Goal: Information Seeking & Learning: Understand process/instructions

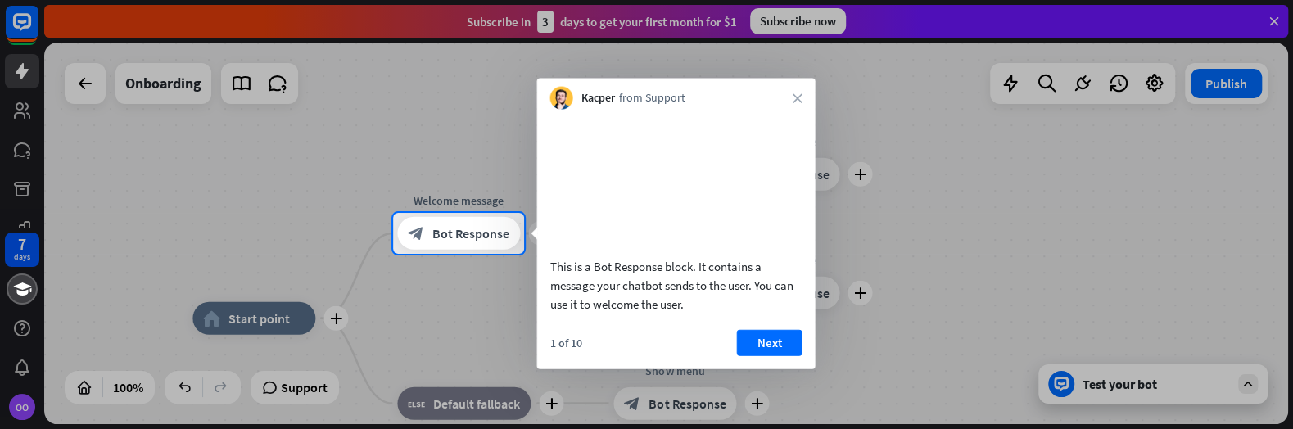
click at [645, 152] on video at bounding box center [676, 181] width 252 height 126
click at [668, 233] on video at bounding box center [676, 181] width 252 height 126
click at [668, 200] on video at bounding box center [676, 181] width 252 height 126
click at [615, 368] on div "1 of 10 Next" at bounding box center [676, 348] width 278 height 39
click at [643, 313] on div "This is a Bot Response block. It contains a message your chatbot sends to the u…" at bounding box center [676, 284] width 252 height 56
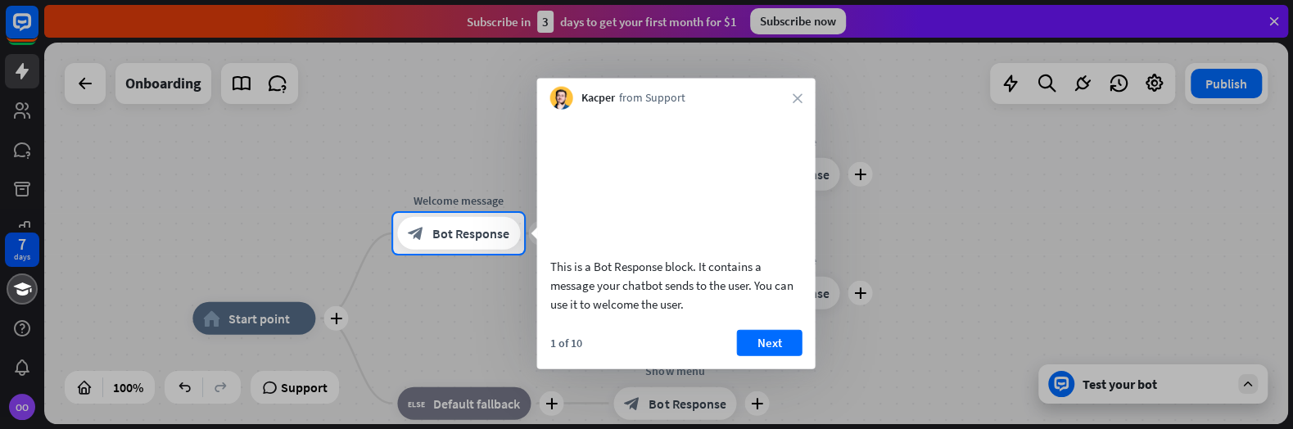
click at [658, 285] on div "This is a Bot Response block. It contains a message your chatbot sends to the u…" at bounding box center [676, 284] width 252 height 56
click at [765, 355] on button "Next" at bounding box center [769, 342] width 65 height 26
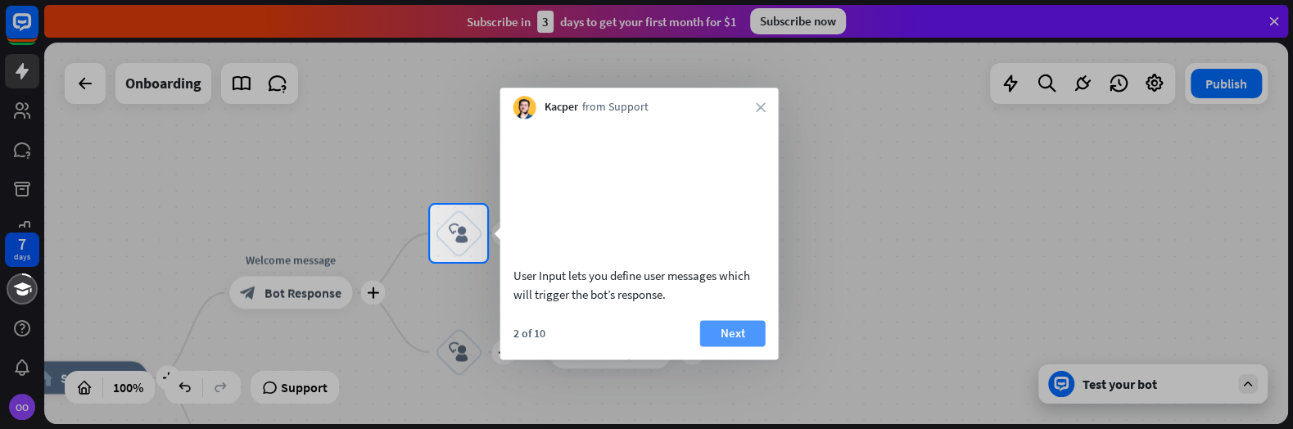
click at [747, 346] on button "Next" at bounding box center [732, 333] width 65 height 26
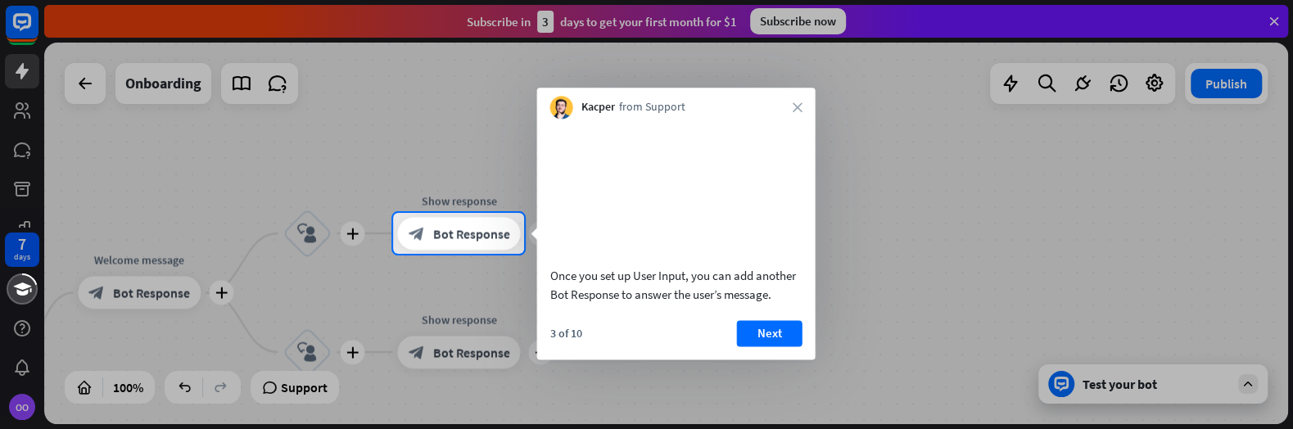
click at [747, 346] on button "Next" at bounding box center [769, 333] width 65 height 26
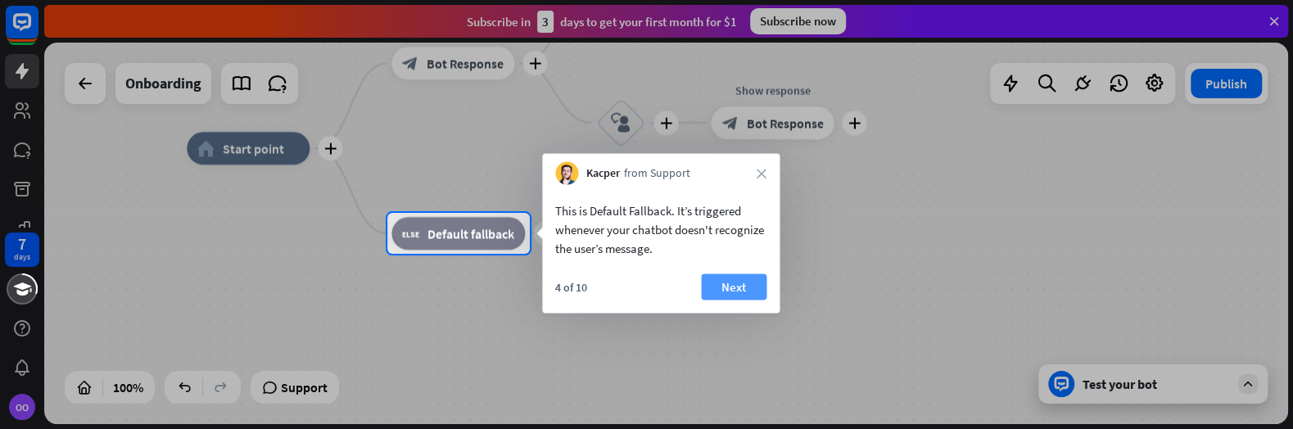
click at [734, 282] on button "Next" at bounding box center [733, 286] width 65 height 26
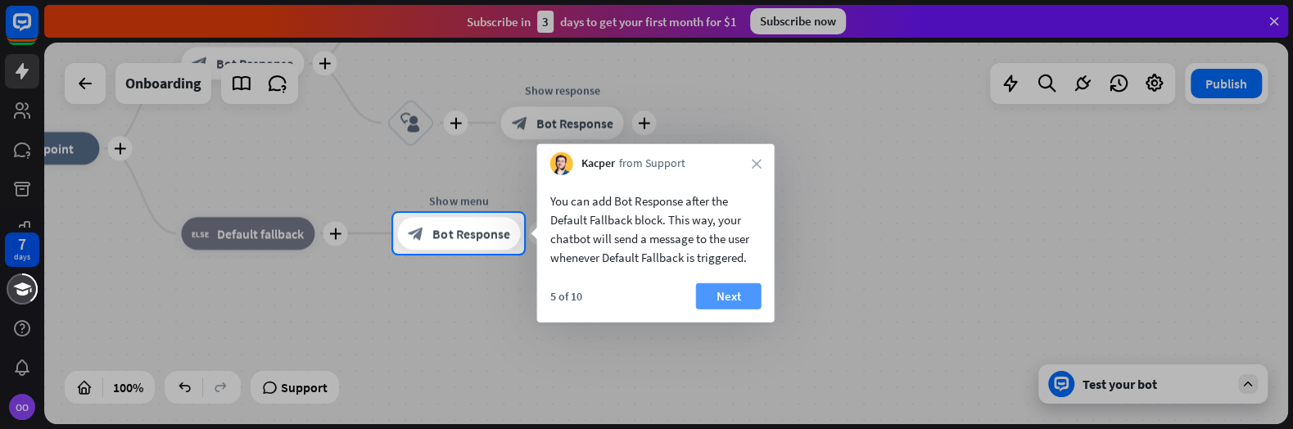
click at [729, 307] on button "Next" at bounding box center [728, 296] width 65 height 26
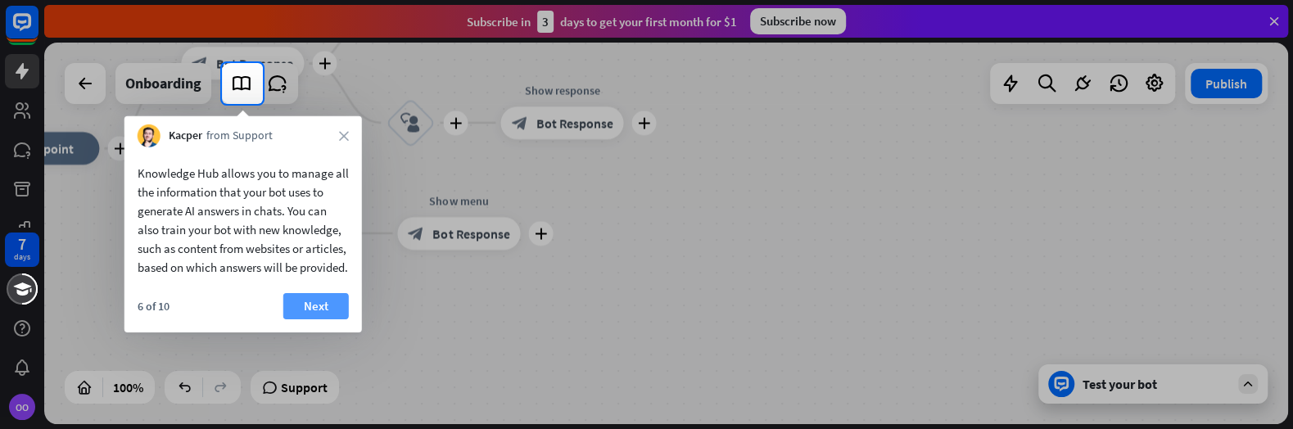
click at [318, 319] on button "Next" at bounding box center [315, 306] width 65 height 26
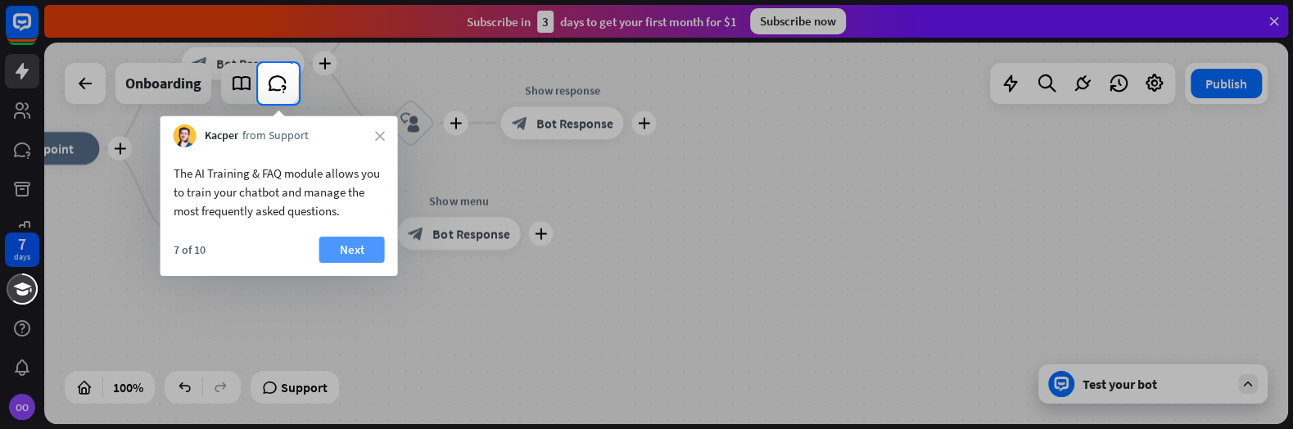
click at [368, 256] on button "Next" at bounding box center [350, 250] width 65 height 26
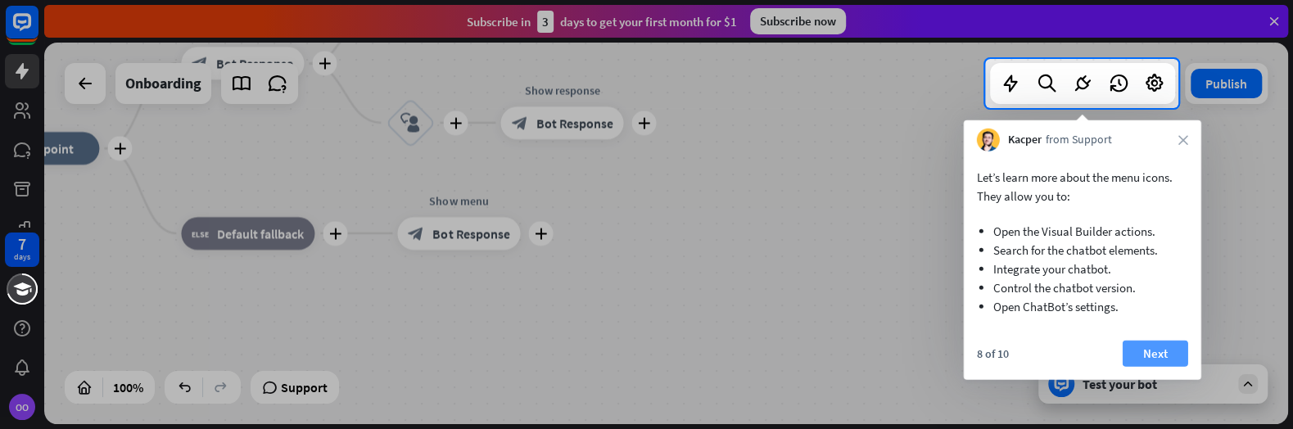
click at [1180, 359] on button "Next" at bounding box center [1154, 354] width 65 height 26
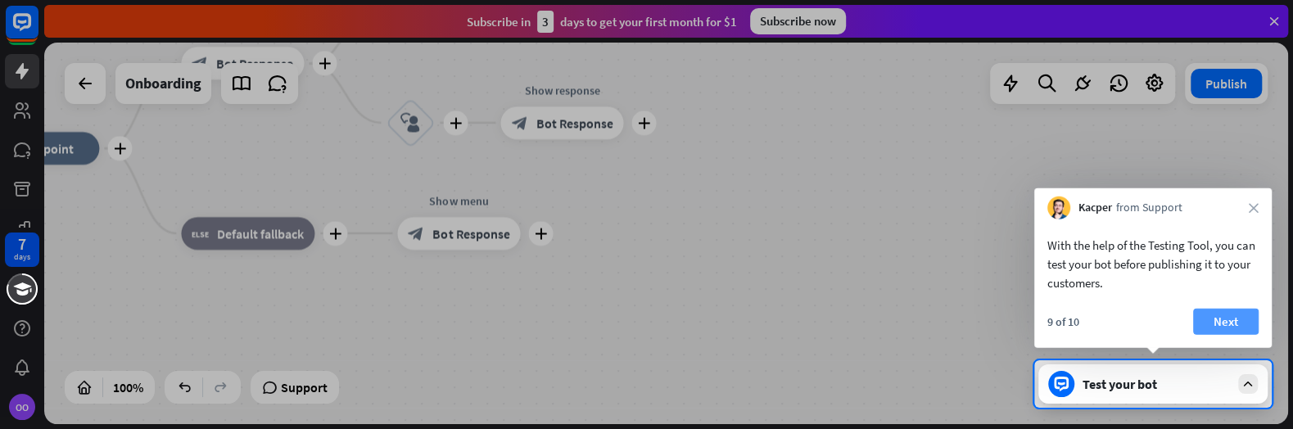
click at [1226, 320] on button "Next" at bounding box center [1225, 322] width 65 height 26
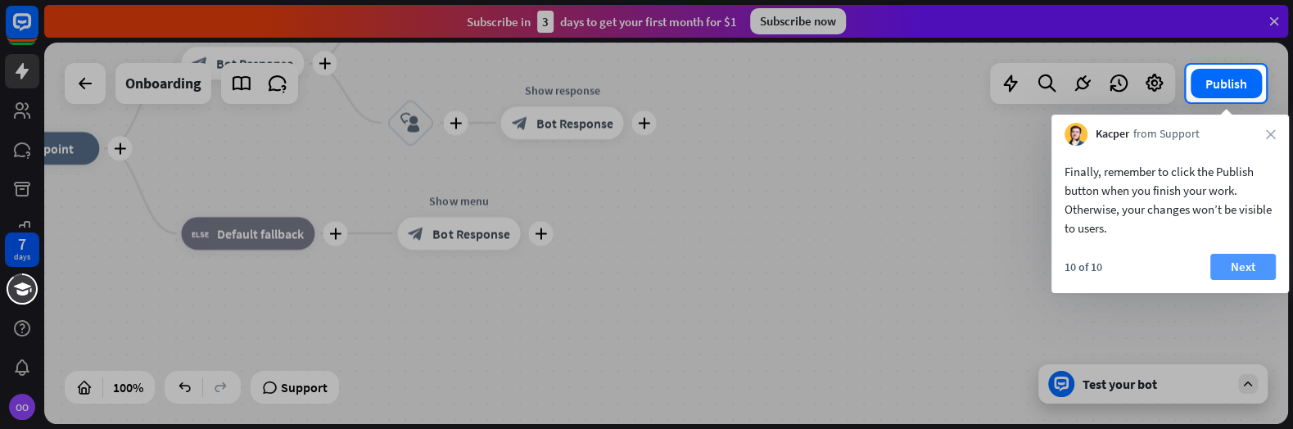
click at [1240, 269] on button "Next" at bounding box center [1242, 267] width 65 height 26
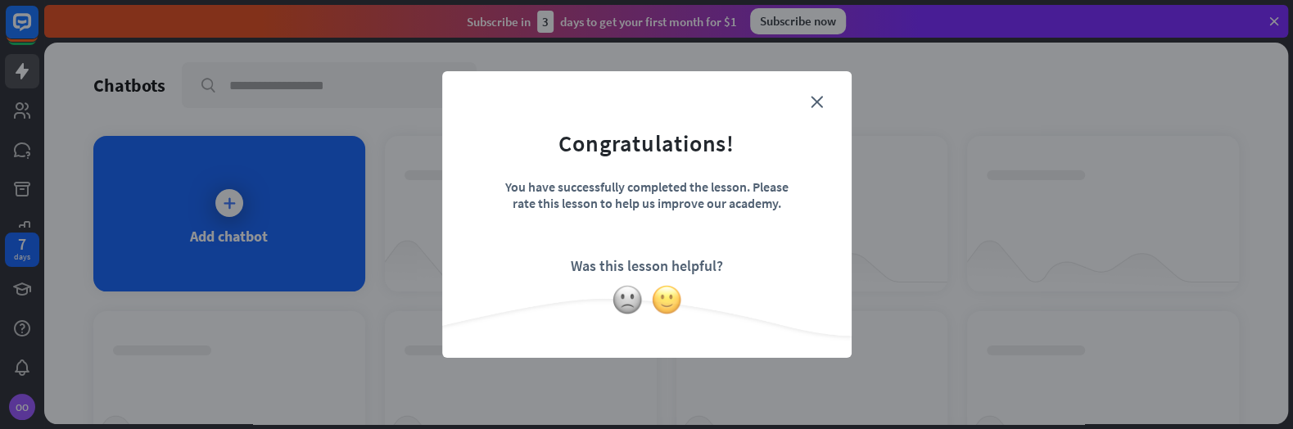
click at [671, 301] on img at bounding box center [666, 299] width 31 height 31
